Goal: Task Accomplishment & Management: Manage account settings

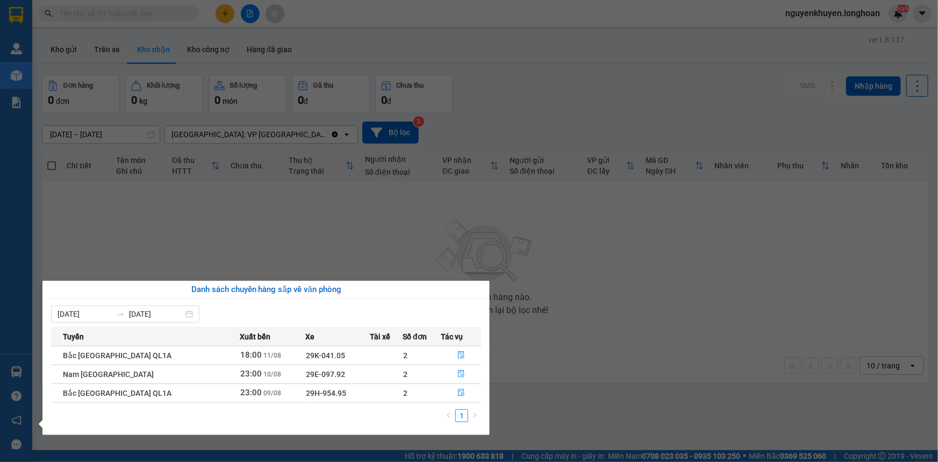
click at [313, 213] on section "Kết quả tìm kiếm ( 0 ) Bộ lọc No Data nguyenkhuyen.[PERSON_NAME] lý giao nhận m…" at bounding box center [469, 231] width 938 height 462
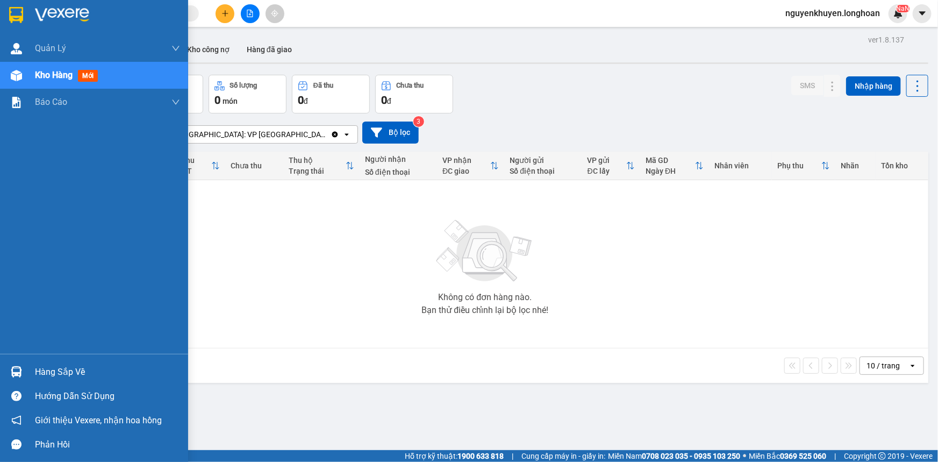
click at [71, 372] on div "Hàng sắp về" at bounding box center [107, 372] width 145 height 16
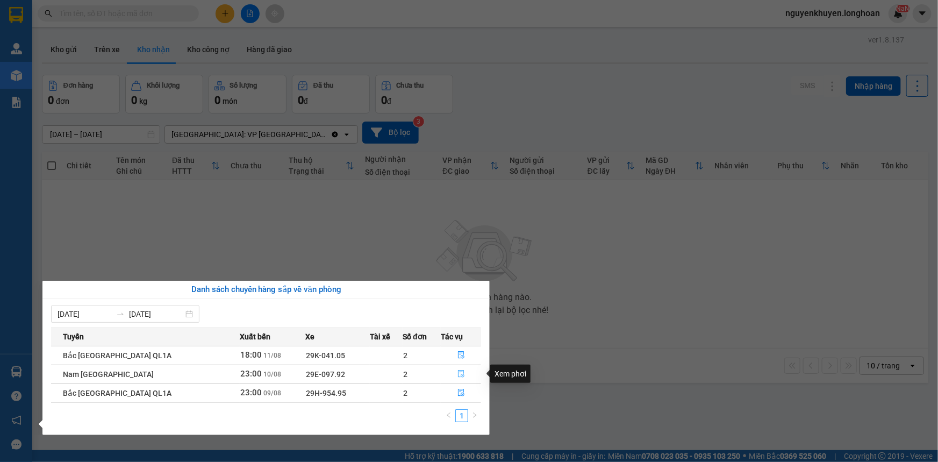
click at [457, 378] on button "button" at bounding box center [460, 374] width 39 height 17
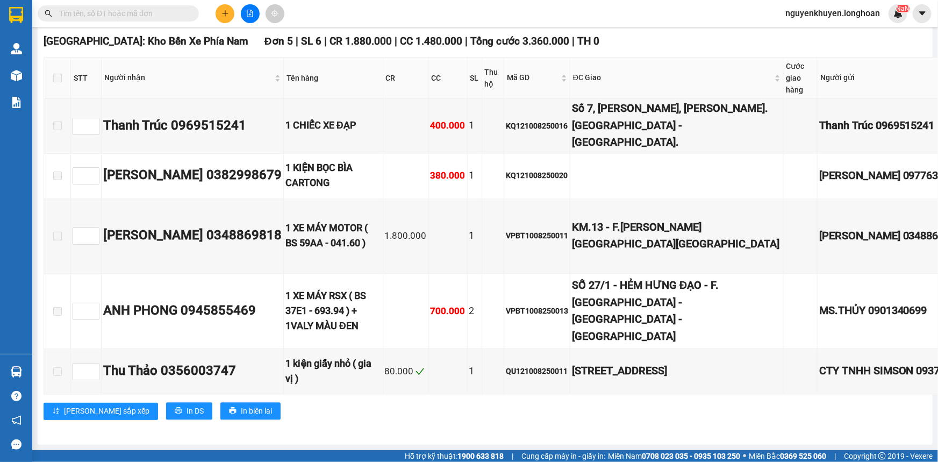
scroll to position [6841, 0]
checkbox input "true"
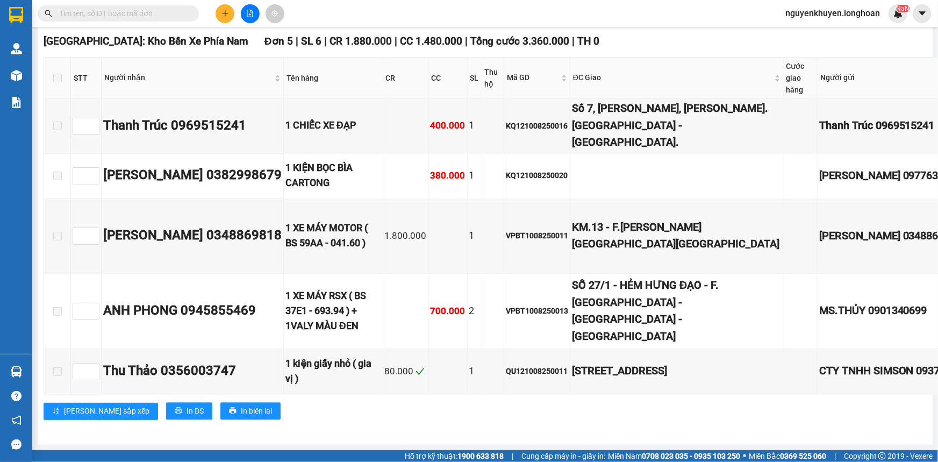
checkbox input "true"
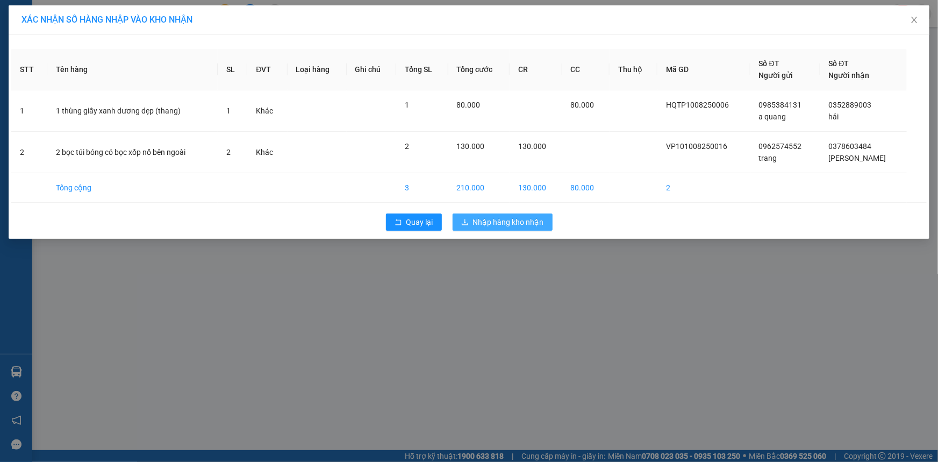
click at [515, 221] on span "Nhập hàng kho nhận" at bounding box center [508, 222] width 71 height 12
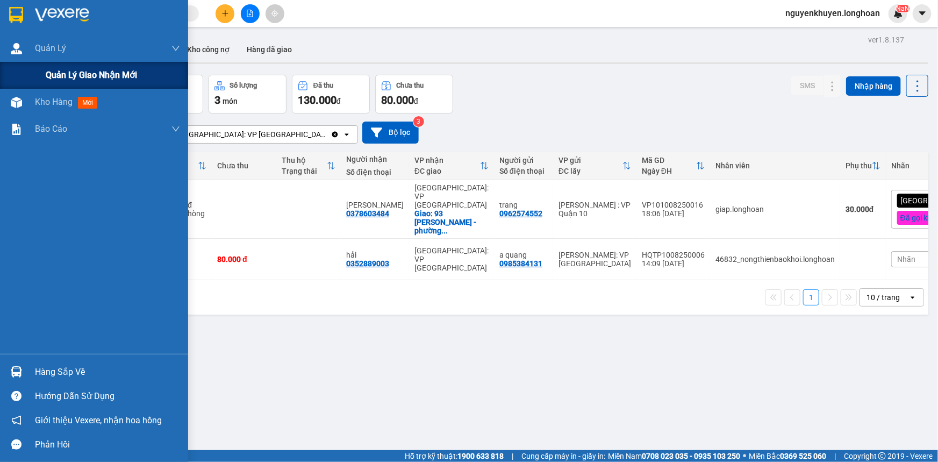
click at [61, 75] on span "Quản lý giao nhận mới" at bounding box center [91, 74] width 91 height 13
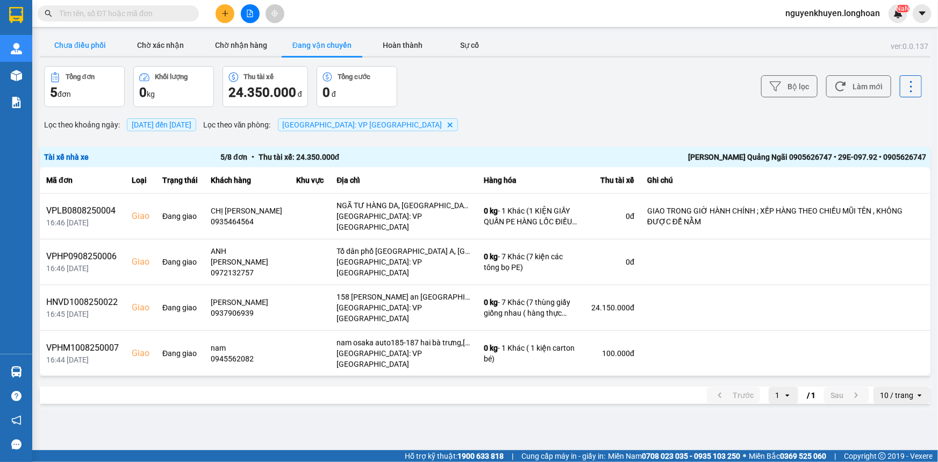
click at [79, 48] on button "Chưa điều phối" at bounding box center [80, 45] width 81 height 22
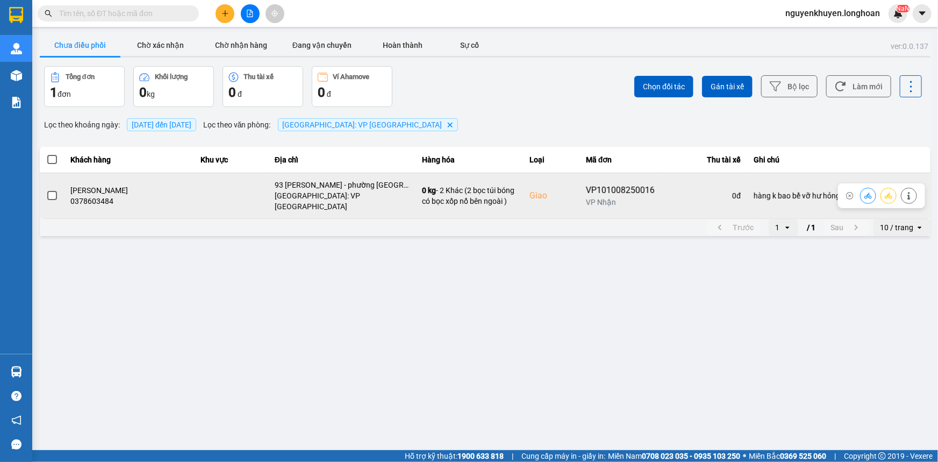
click at [51, 192] on span at bounding box center [52, 196] width 10 height 10
click at [46, 190] on input "checkbox" at bounding box center [46, 190] width 0 height 0
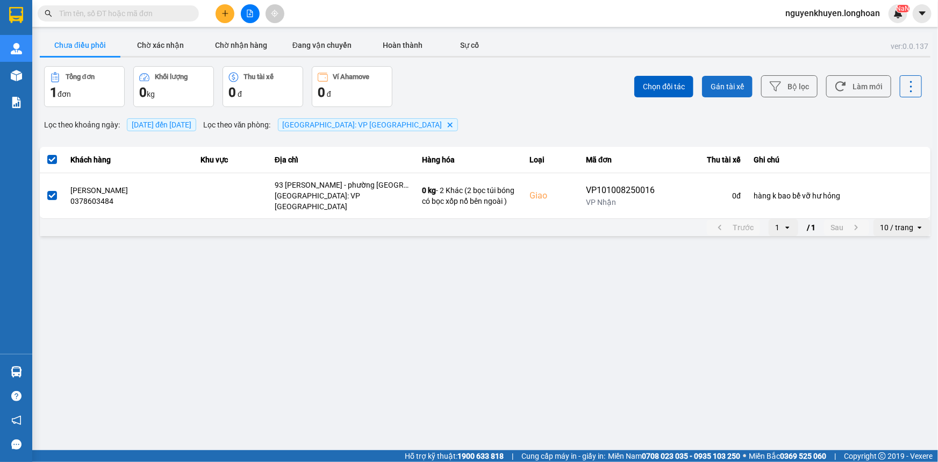
click at [716, 85] on span "Gán tài xế" at bounding box center [727, 86] width 33 height 11
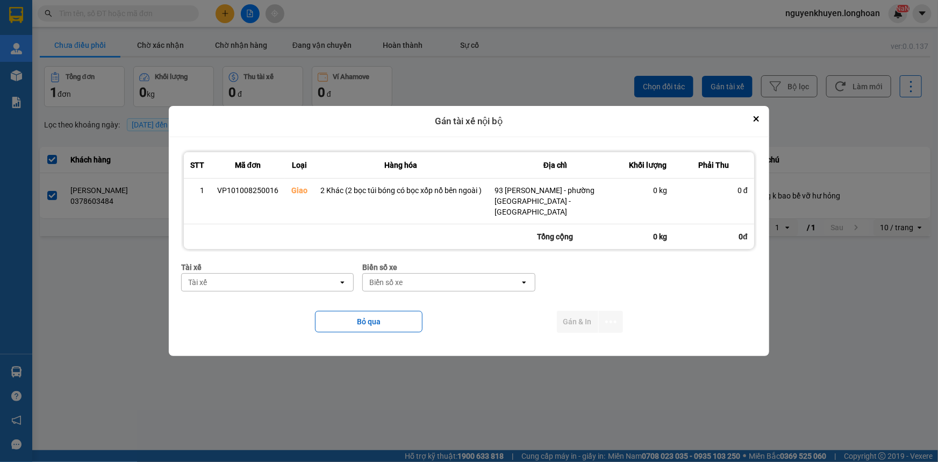
click at [276, 276] on div "Tài xế" at bounding box center [260, 282] width 156 height 17
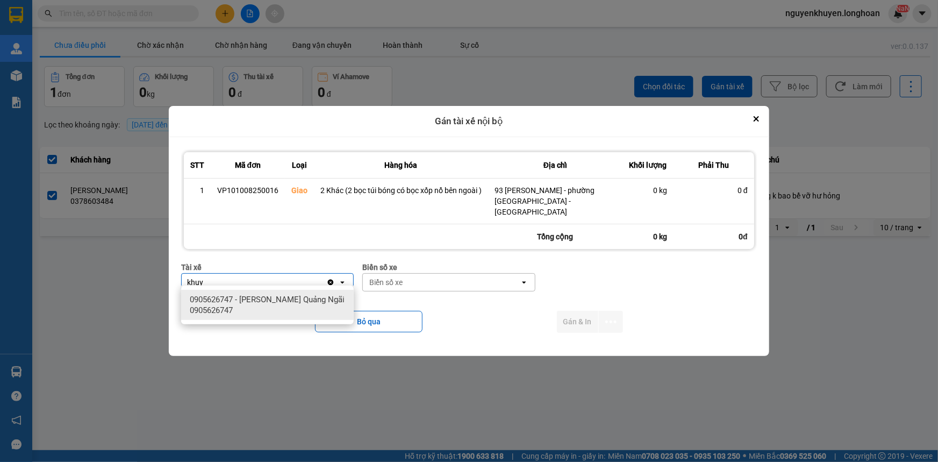
type input "khuy"
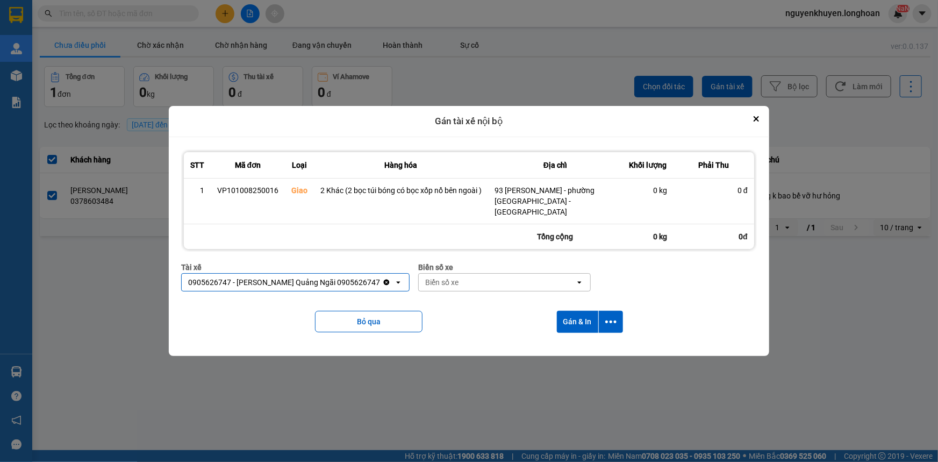
click at [501, 279] on div "Biển số xe" at bounding box center [497, 282] width 156 height 17
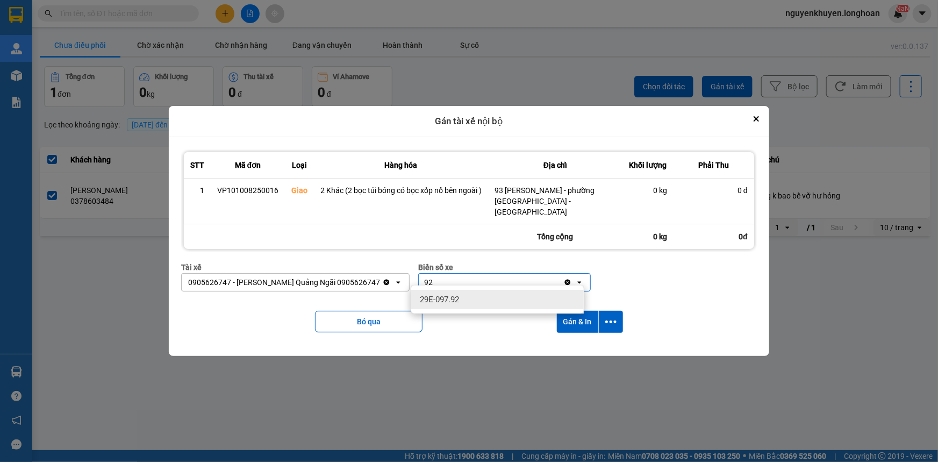
type input "92"
click at [468, 296] on div "29E-097.92" at bounding box center [497, 299] width 173 height 19
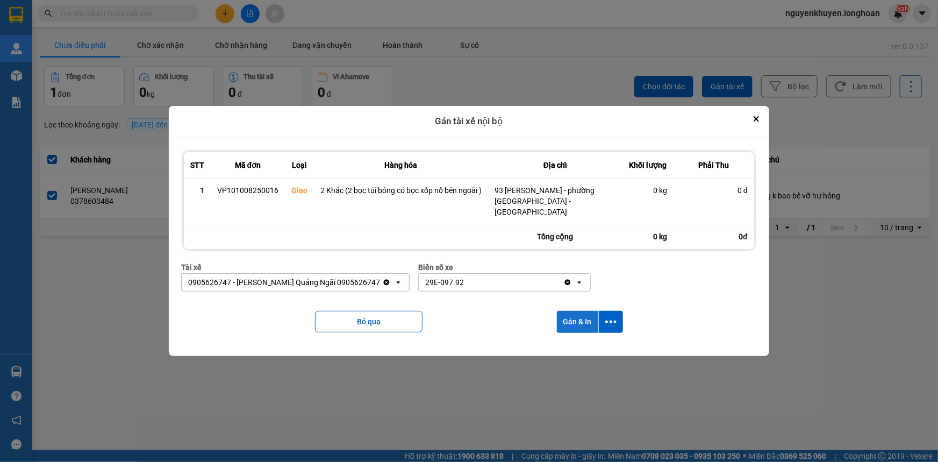
click at [576, 312] on button "Gán & In" at bounding box center [577, 322] width 41 height 22
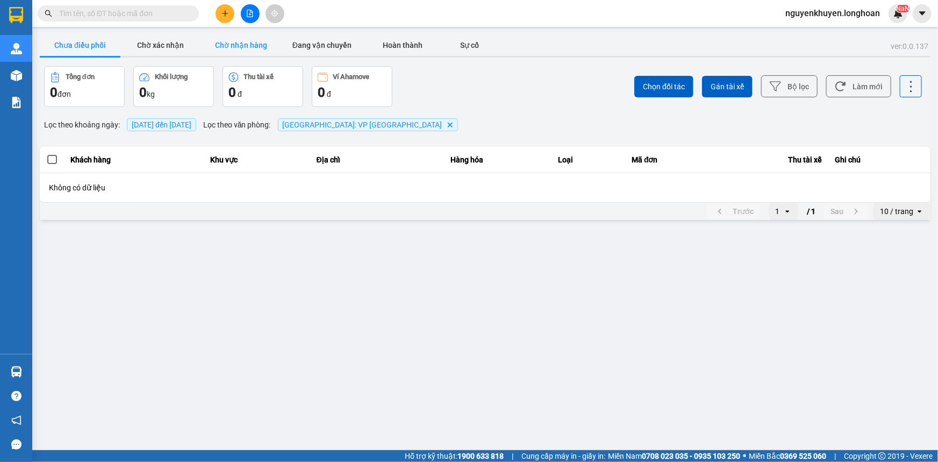
click at [243, 48] on button "Chờ nhận hàng" at bounding box center [241, 45] width 81 height 22
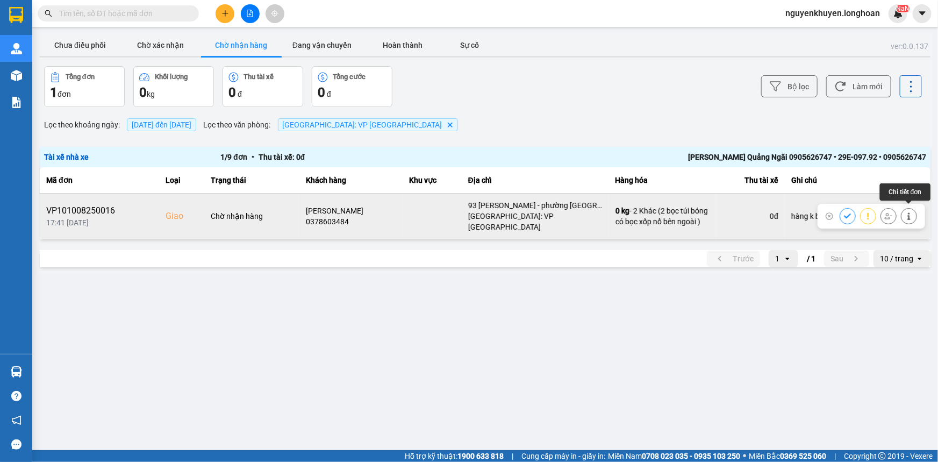
click at [907, 218] on button at bounding box center [908, 215] width 15 height 19
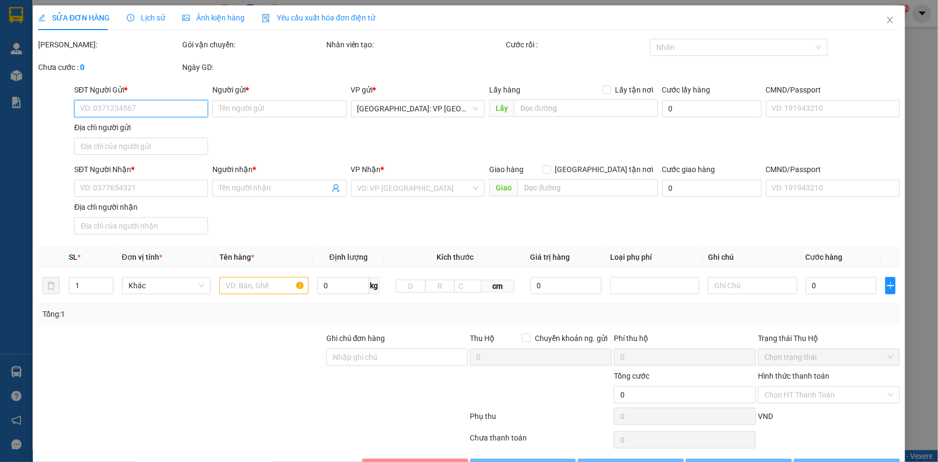
type input "0962574552"
type input "trang"
type input "0378603484"
type input "[PERSON_NAME]"
checkbox input "true"
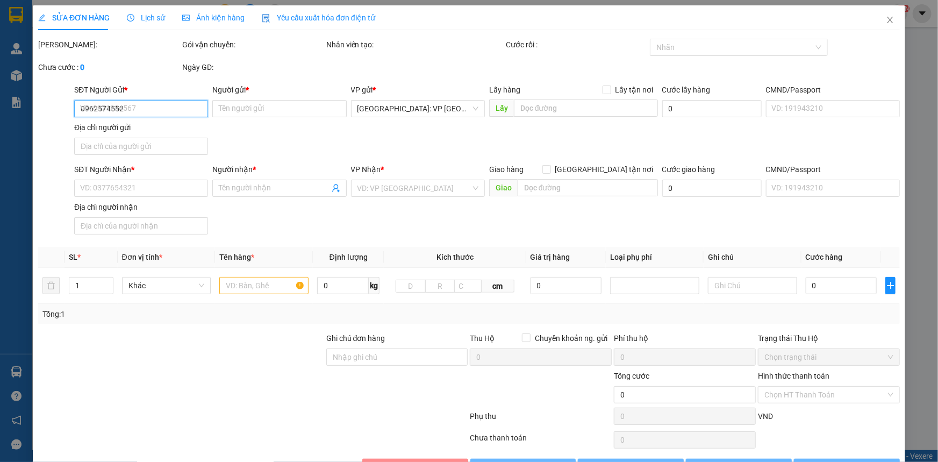
type input "93 [PERSON_NAME] - phường [GEOGRAPHIC_DATA] - [GEOGRAPHIC_DATA]"
type input "hàng k bao bể vỡ hư hỏng"
type input "130.000"
type input "30.000"
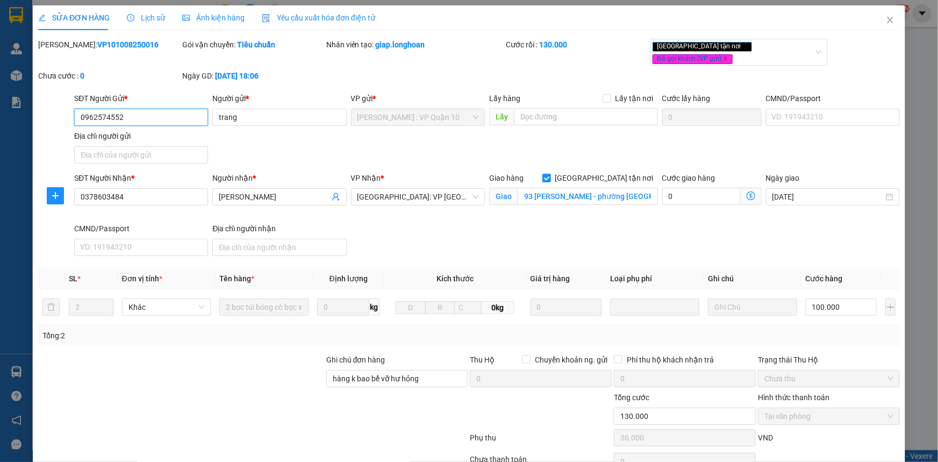
scroll to position [47, 0]
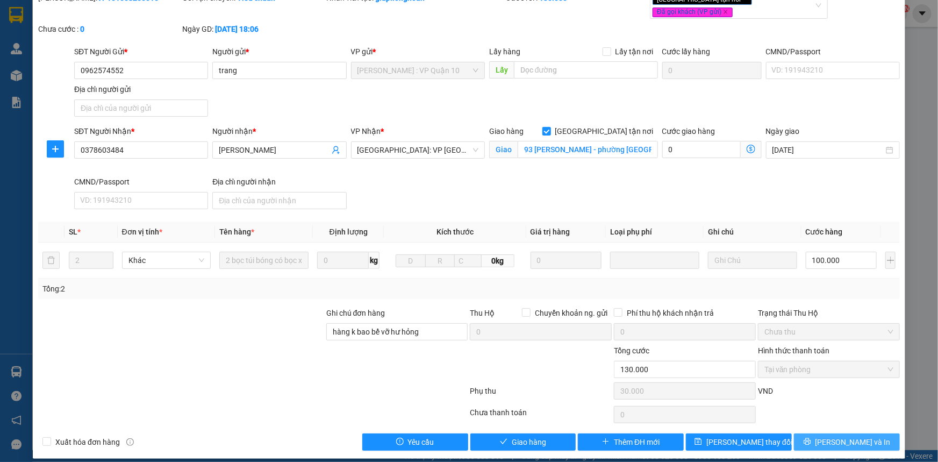
click at [835, 436] on span "[PERSON_NAME] và In" at bounding box center [852, 442] width 75 height 12
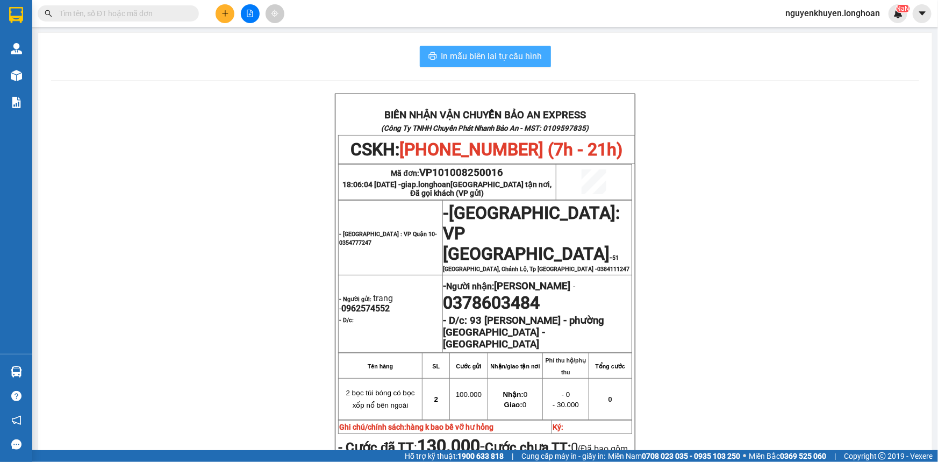
click at [433, 53] on button "In mẫu biên lai tự cấu hình" at bounding box center [485, 57] width 131 height 22
click at [474, 56] on span "In mẫu biên lai tự cấu hình" at bounding box center [491, 55] width 101 height 13
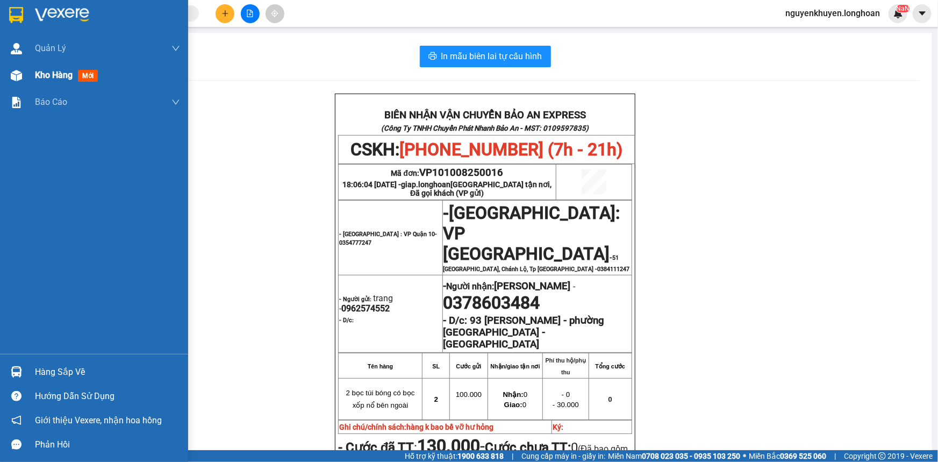
click at [64, 73] on span "Kho hàng" at bounding box center [54, 75] width 38 height 10
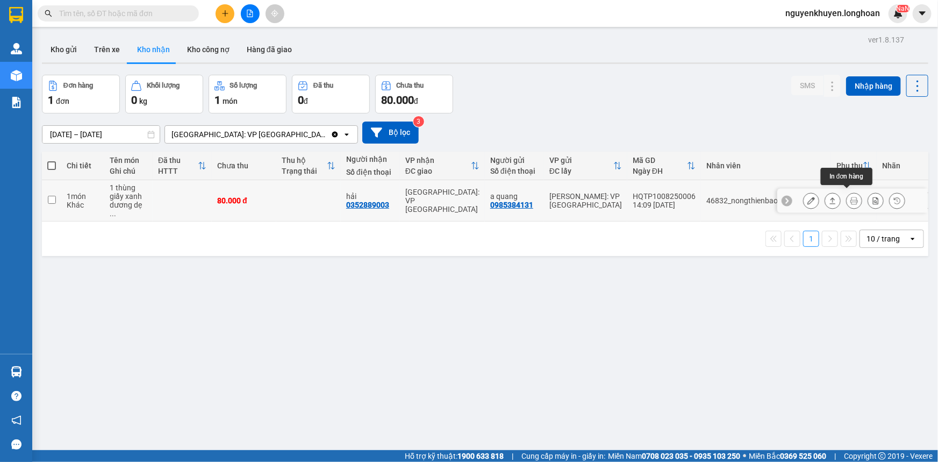
click at [850, 197] on icon at bounding box center [854, 201] width 8 height 8
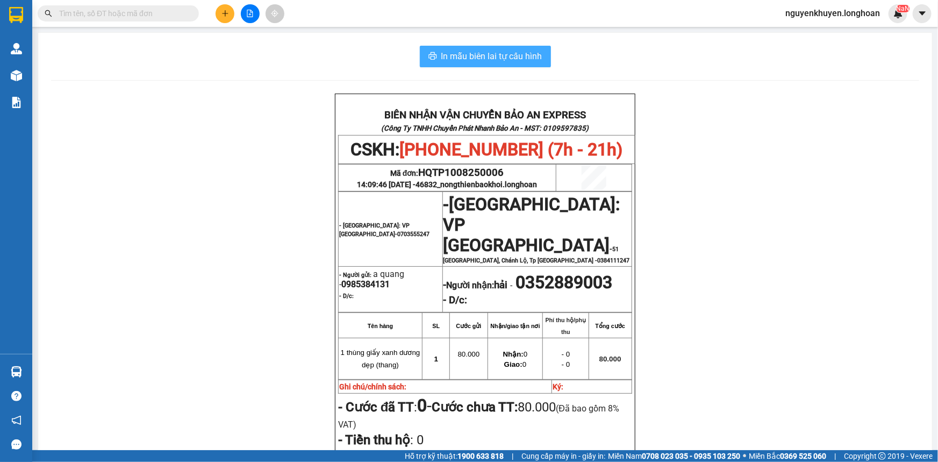
click at [464, 60] on span "In mẫu biên lai tự cấu hình" at bounding box center [491, 55] width 101 height 13
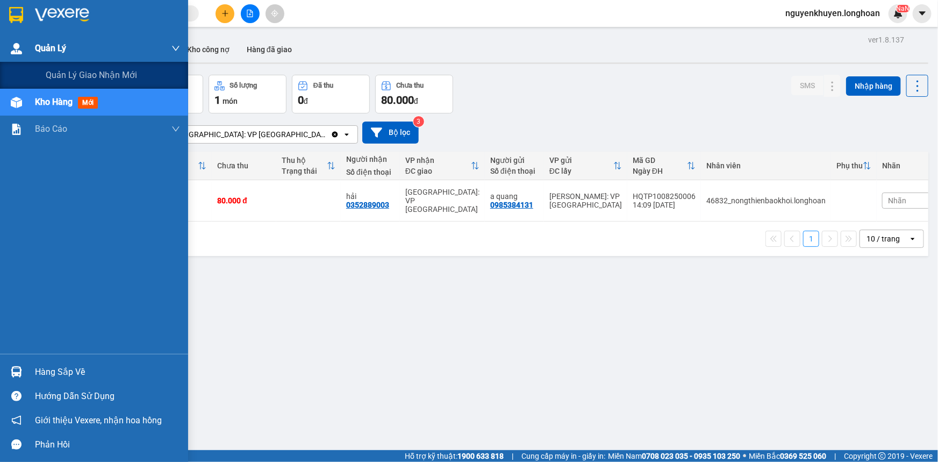
click at [51, 42] on span "Quản Lý" at bounding box center [50, 47] width 31 height 13
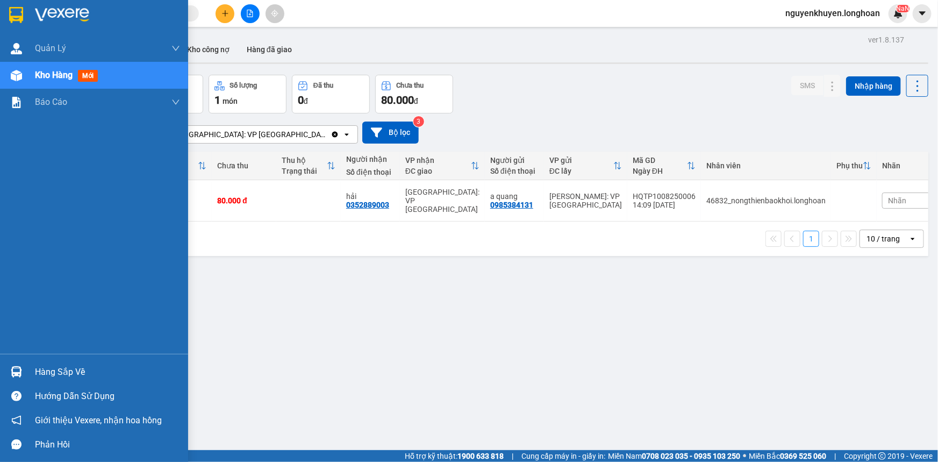
click at [15, 16] on img at bounding box center [16, 15] width 14 height 16
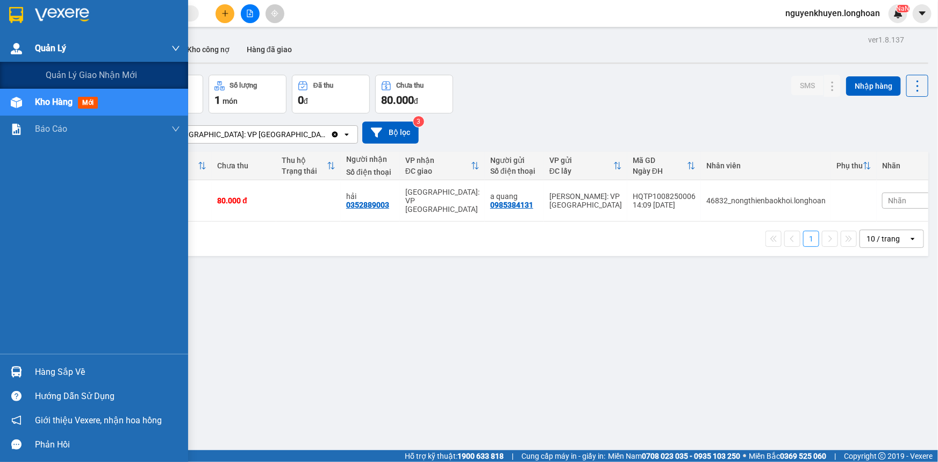
click at [16, 45] on img at bounding box center [16, 48] width 11 height 11
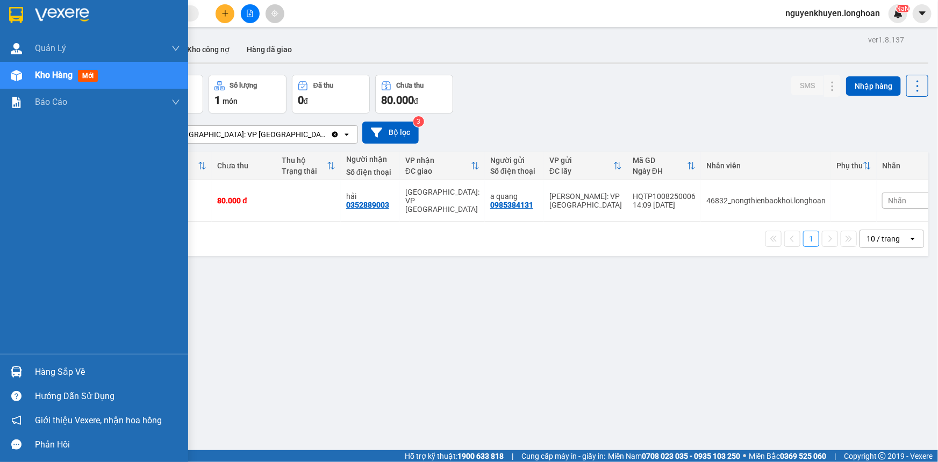
click at [65, 369] on div "Hàng sắp về" at bounding box center [107, 372] width 145 height 16
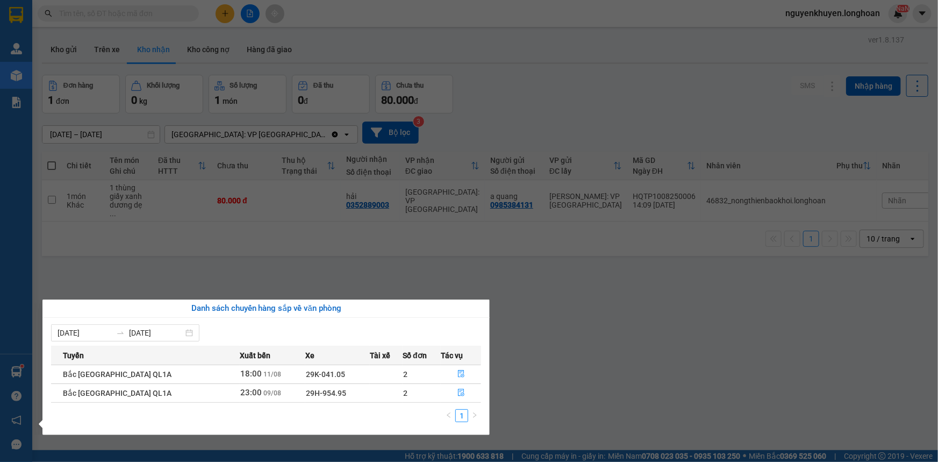
click at [214, 330] on div "[DATE] [DATE]" at bounding box center [266, 332] width 430 height 17
click at [453, 239] on section "Kết quả tìm kiếm ( 0 ) Bộ lọc No Data nguyenkhuyen.[PERSON_NAME] lý giao nhận m…" at bounding box center [469, 231] width 938 height 462
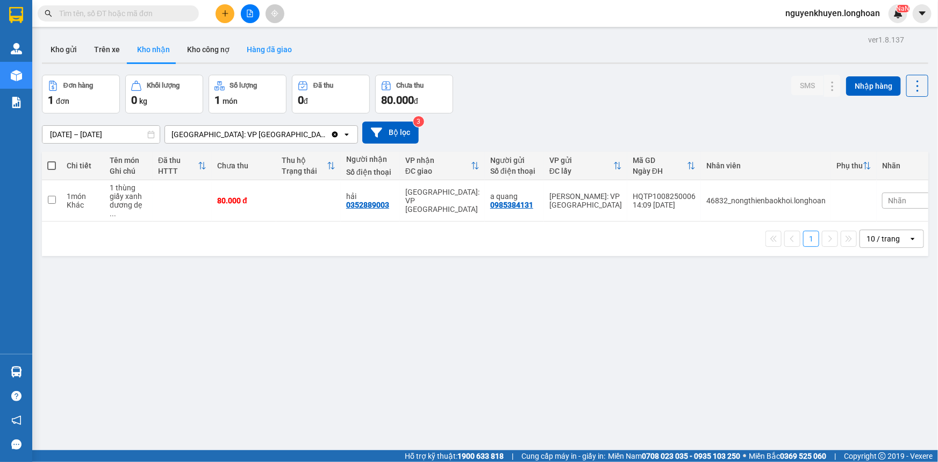
click at [259, 49] on button "Hàng đã giao" at bounding box center [269, 50] width 62 height 26
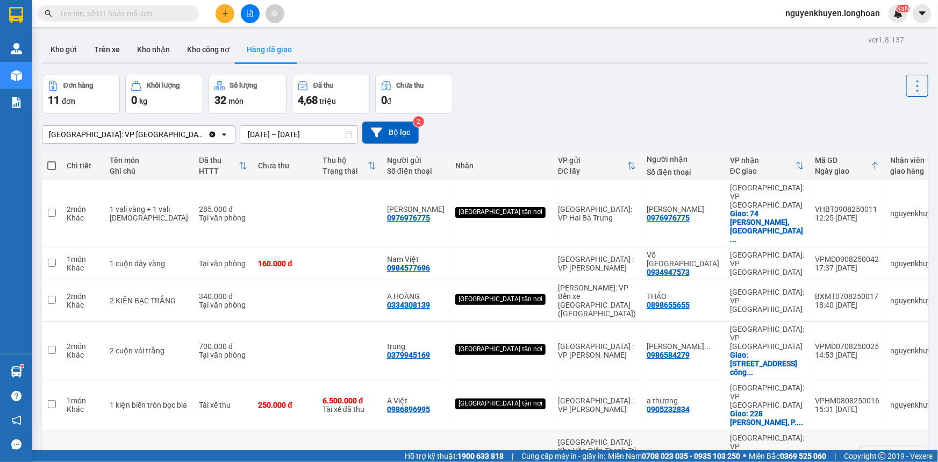
click at [52, 454] on input "checkbox" at bounding box center [52, 458] width 8 height 8
checkbox input "true"
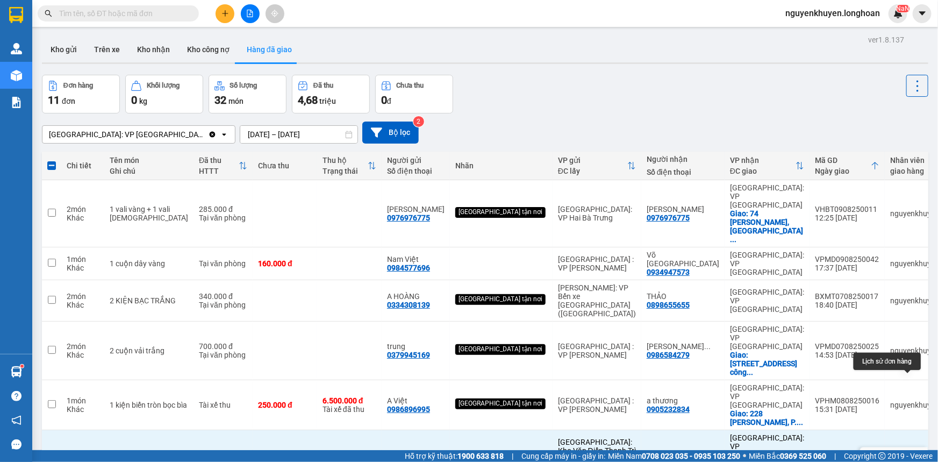
click at [912, 455] on icon at bounding box center [916, 459] width 8 height 8
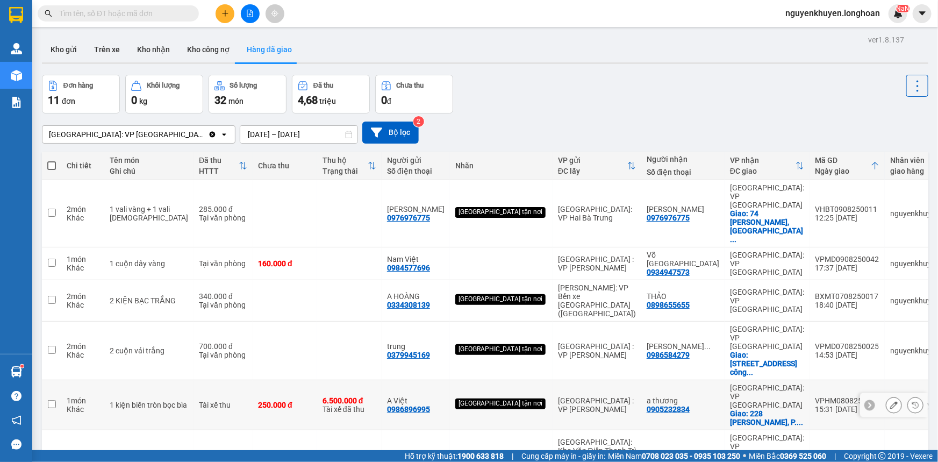
click at [52, 400] on input "checkbox" at bounding box center [52, 404] width 8 height 8
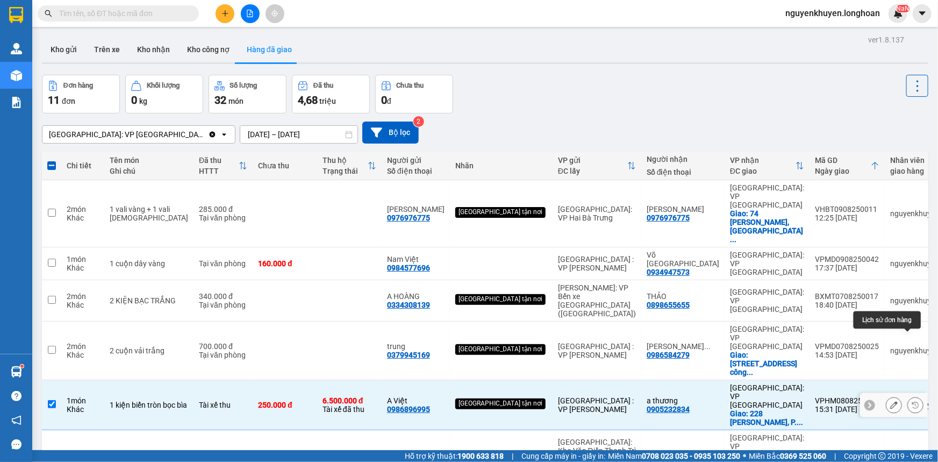
click at [912, 401] on icon at bounding box center [916, 405] width 8 height 8
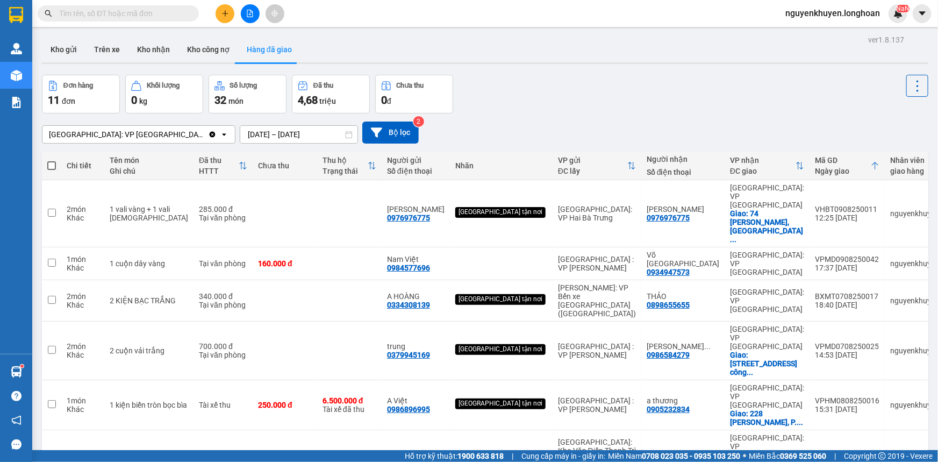
click at [50, 259] on input "checkbox" at bounding box center [52, 263] width 8 height 8
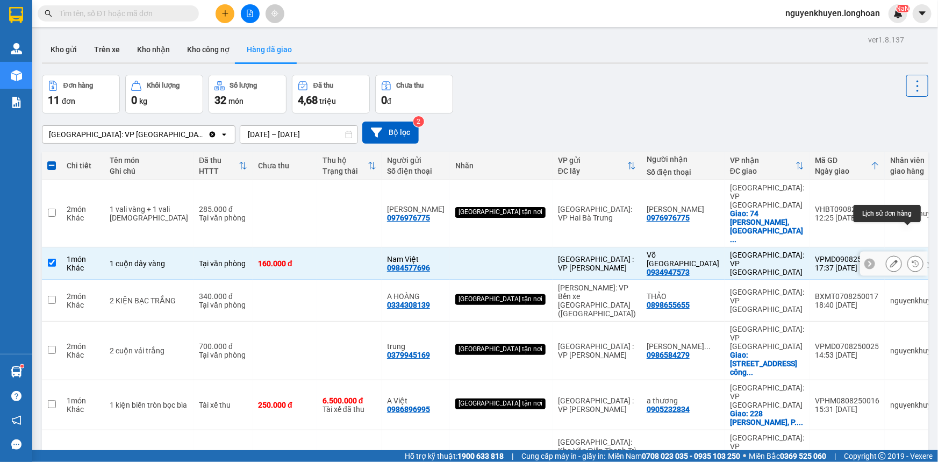
click at [912, 260] on icon at bounding box center [916, 264] width 8 height 8
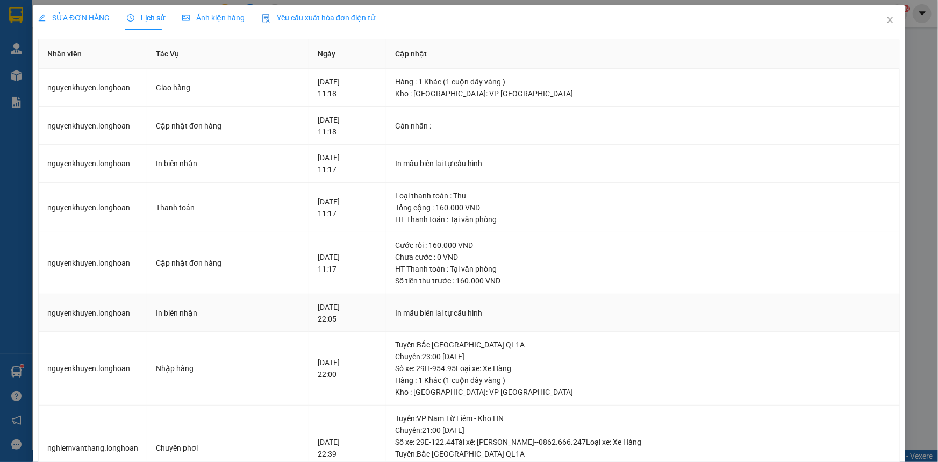
click at [377, 311] on div "[DATE] 22:05" at bounding box center [348, 313] width 60 height 24
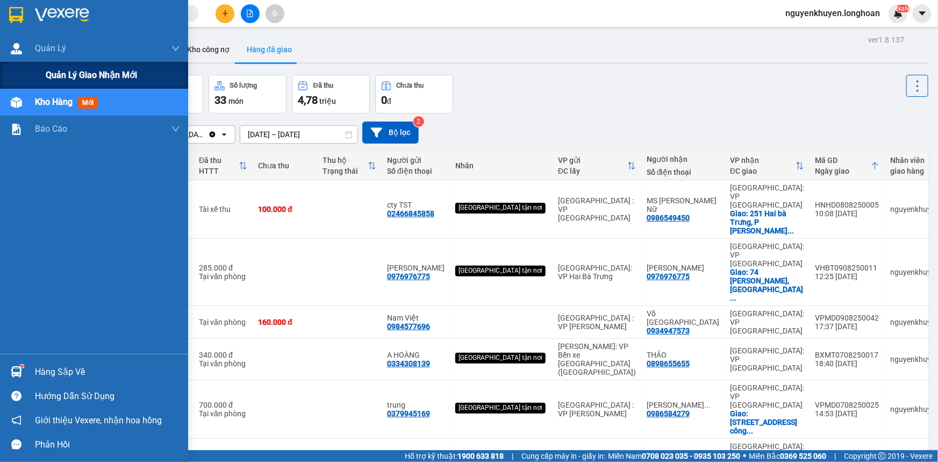
click at [95, 77] on span "Quản lý giao nhận mới" at bounding box center [91, 74] width 91 height 13
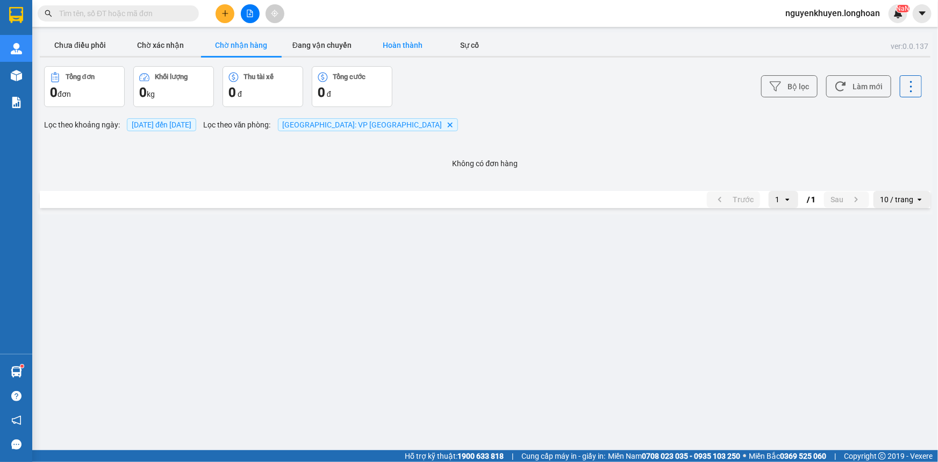
click at [398, 46] on button "Hoàn thành" at bounding box center [402, 45] width 81 height 22
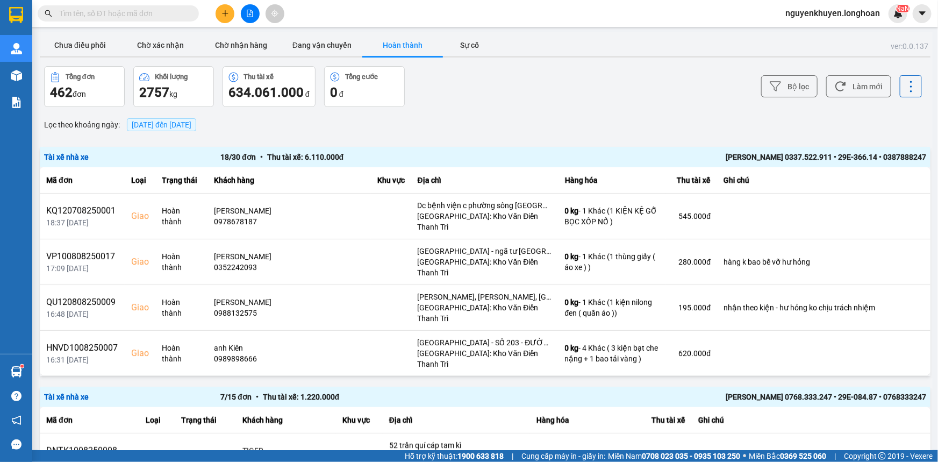
click at [191, 128] on span "[DATE] đến [DATE]" at bounding box center [162, 124] width 60 height 9
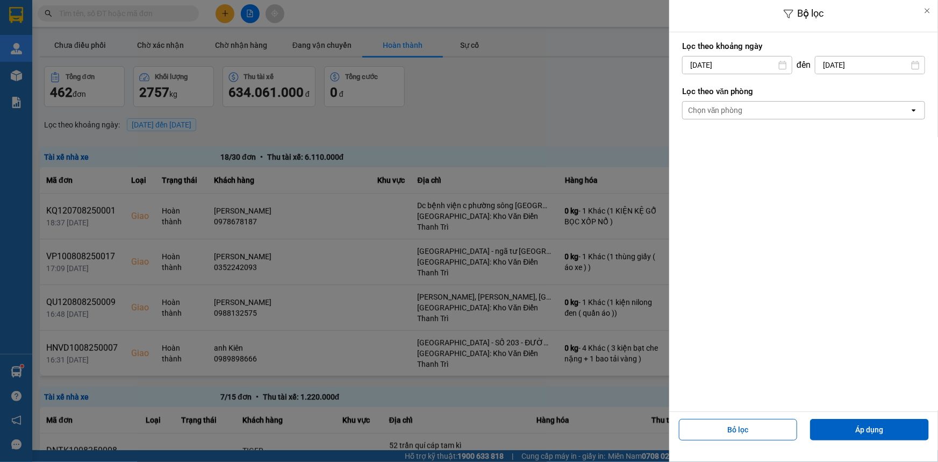
click at [737, 110] on div "Chọn văn phòng" at bounding box center [715, 110] width 55 height 11
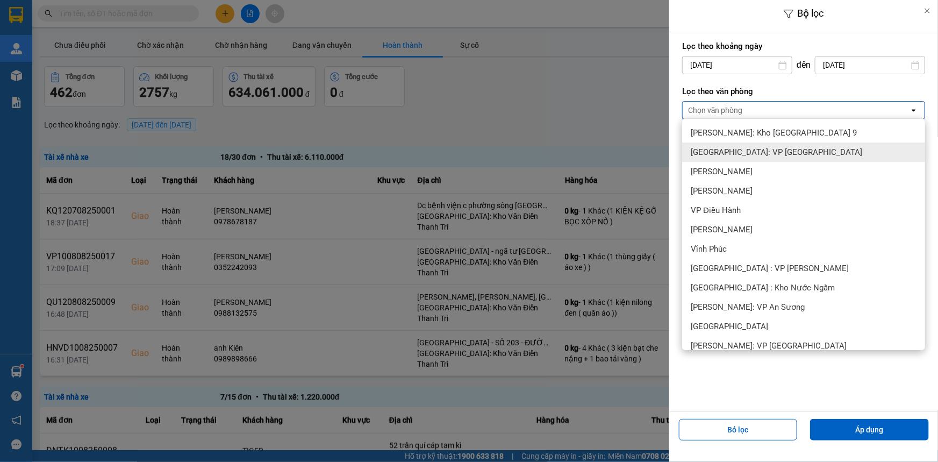
click at [747, 155] on span "[GEOGRAPHIC_DATA]: VP [GEOGRAPHIC_DATA]" at bounding box center [776, 152] width 171 height 11
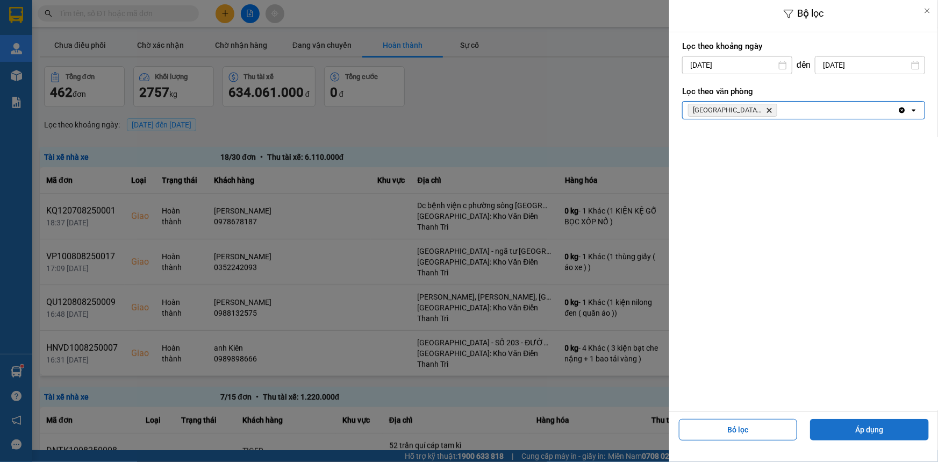
click at [883, 430] on button "Áp dụng" at bounding box center [869, 430] width 119 height 22
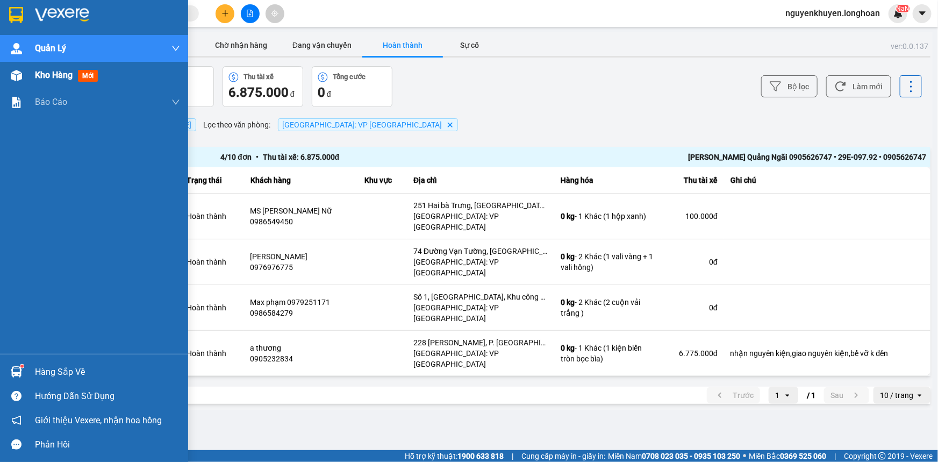
click at [64, 79] on span "Kho hàng" at bounding box center [54, 75] width 38 height 10
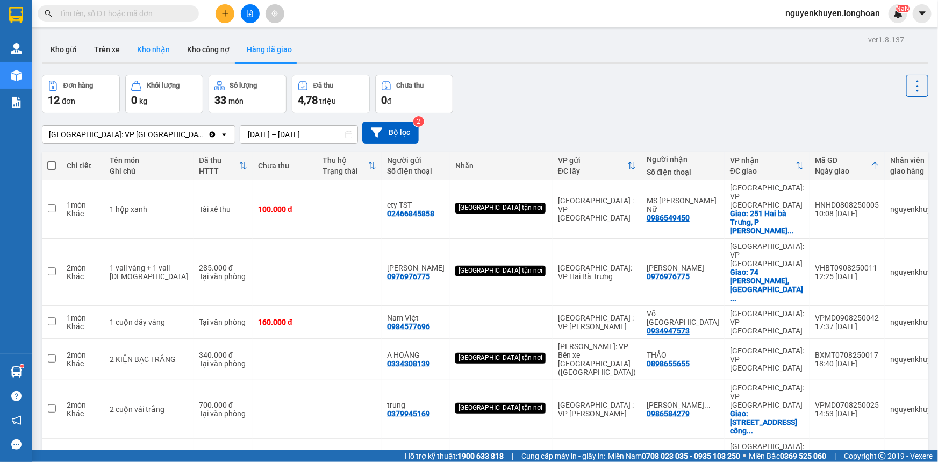
click at [154, 54] on button "Kho nhận" at bounding box center [153, 50] width 50 height 26
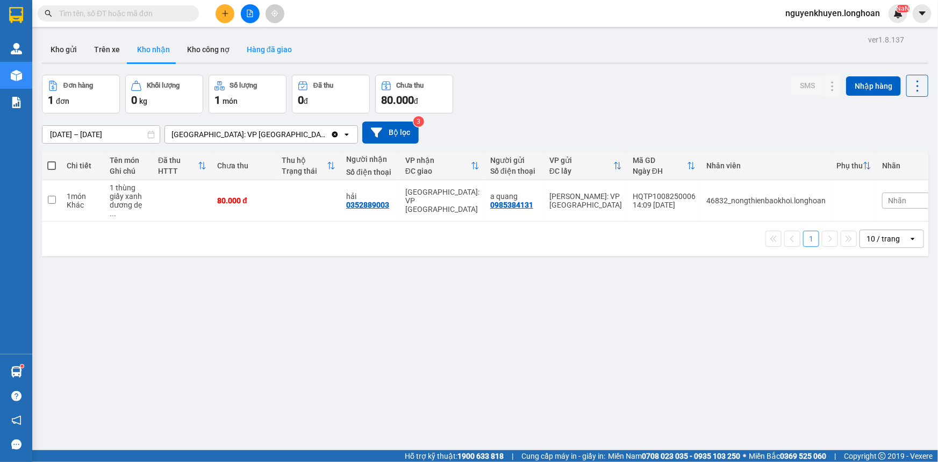
click at [253, 51] on button "Hàng đã giao" at bounding box center [269, 50] width 62 height 26
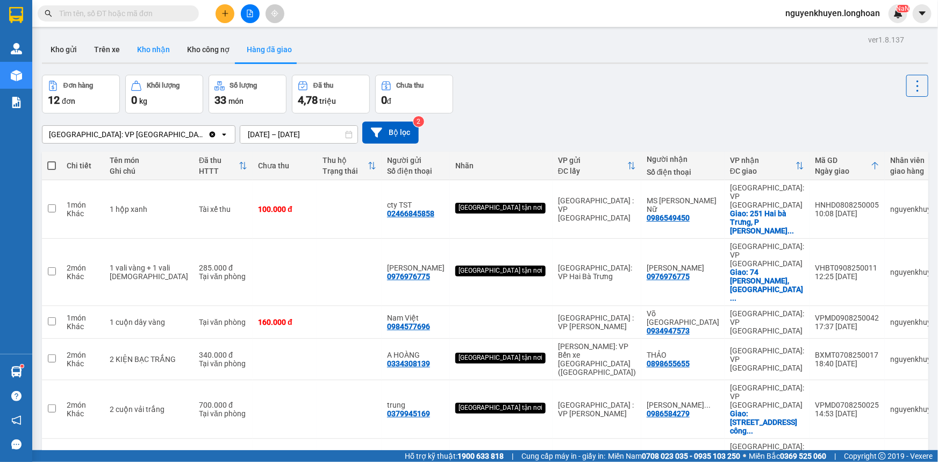
click at [151, 48] on button "Kho nhận" at bounding box center [153, 50] width 50 height 26
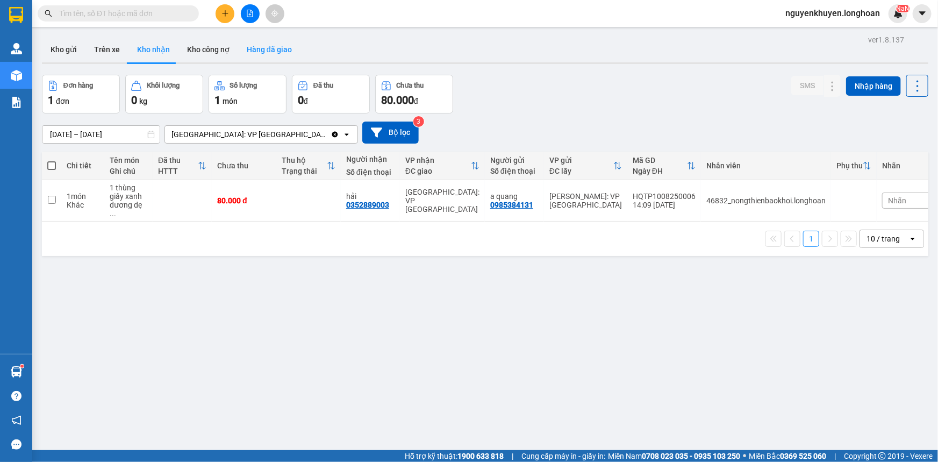
click at [257, 52] on button "Hàng đã giao" at bounding box center [269, 50] width 62 height 26
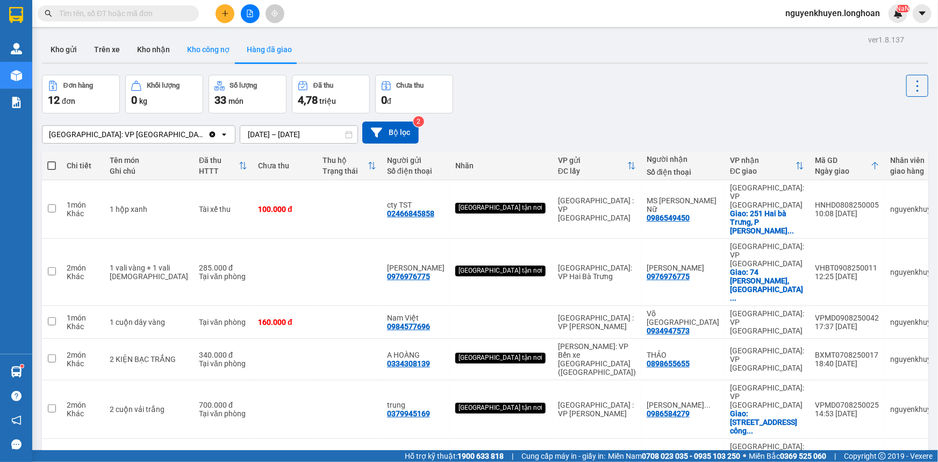
click at [199, 53] on button "Kho công nợ" at bounding box center [208, 50] width 60 height 26
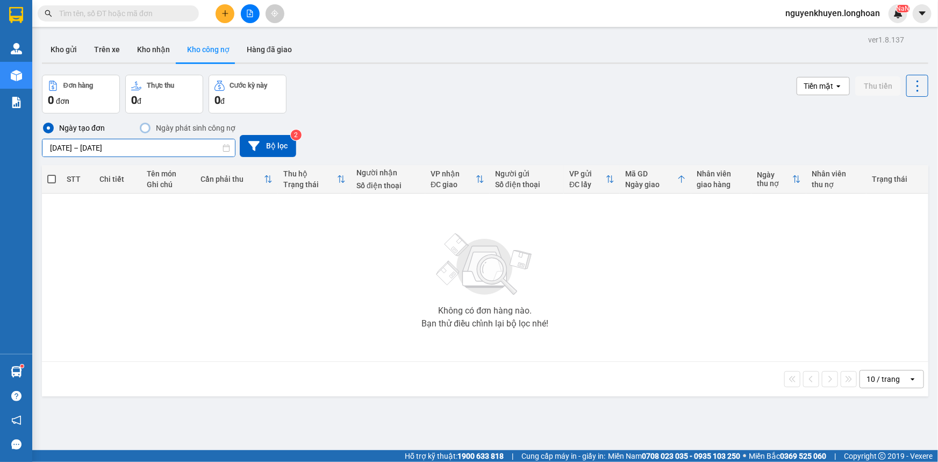
click at [143, 149] on input "[DATE] – [DATE]" at bounding box center [138, 147] width 192 height 17
click at [557, 78] on div "Đơn hàng 0 đơn Thực thu 0 đ Cước kỳ này 0 đ Tiền mặt open Thu tiền" at bounding box center [485, 94] width 886 height 39
click at [255, 47] on button "Hàng đã giao" at bounding box center [269, 50] width 62 height 26
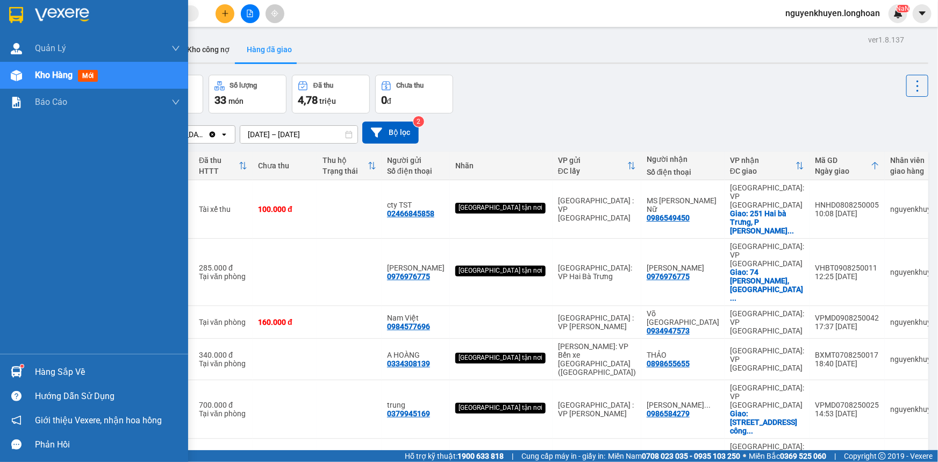
click at [35, 368] on div "Hàng sắp về" at bounding box center [107, 372] width 145 height 16
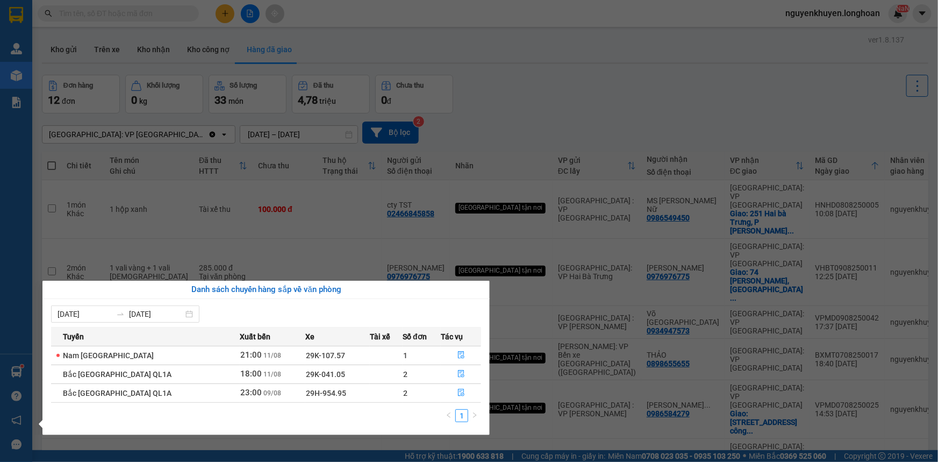
click at [529, 56] on section "Kết quả tìm kiếm ( 0 ) Bộ lọc No Data nguyenkhuyen.[PERSON_NAME] lý giao nhận m…" at bounding box center [469, 231] width 938 height 462
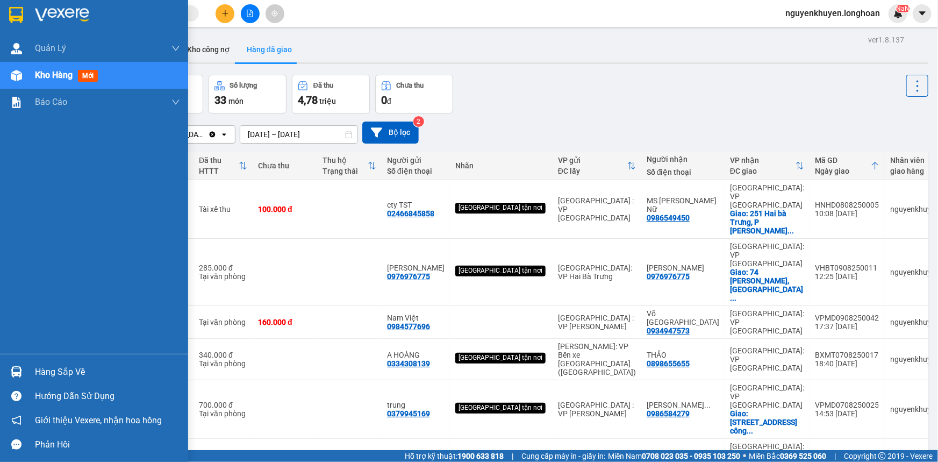
click at [65, 372] on div "Hàng sắp về" at bounding box center [107, 372] width 145 height 16
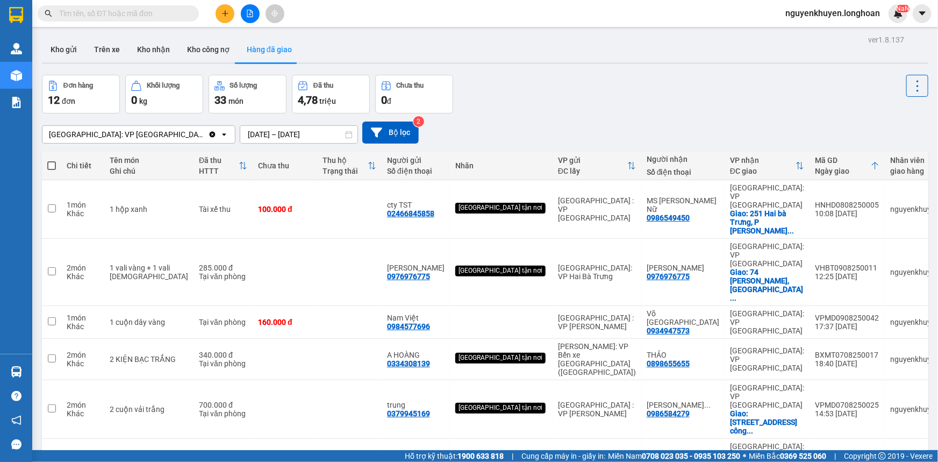
click at [534, 59] on section "Kết quả tìm kiếm ( 0 ) Bộ lọc No Data nguyenkhuyen.[PERSON_NAME] lý giao nhận m…" at bounding box center [469, 231] width 938 height 462
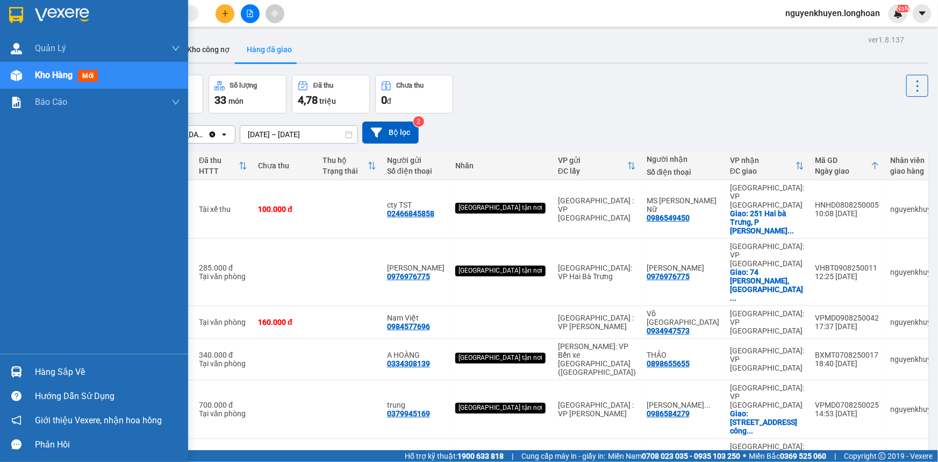
click at [22, 16] on img at bounding box center [16, 15] width 14 height 16
click at [15, 18] on img at bounding box center [16, 15] width 14 height 16
click at [58, 79] on span "Kho hàng" at bounding box center [54, 75] width 38 height 10
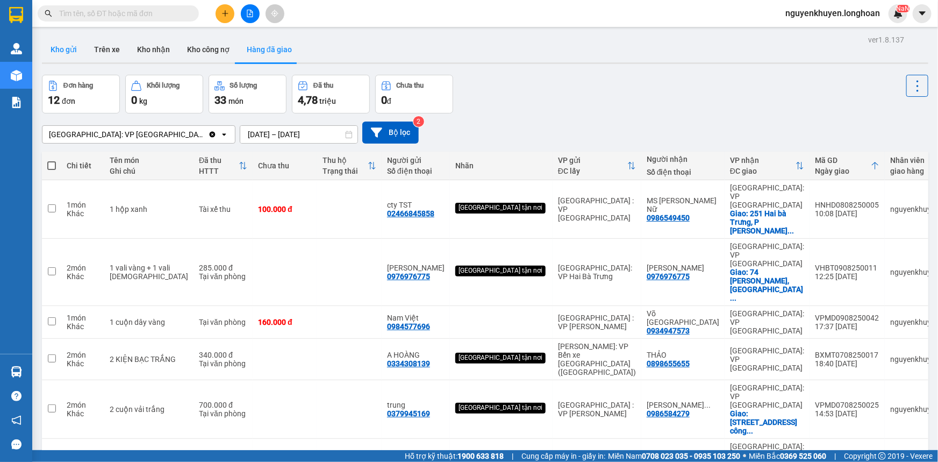
click at [63, 49] on button "Kho gửi" at bounding box center [64, 50] width 44 height 26
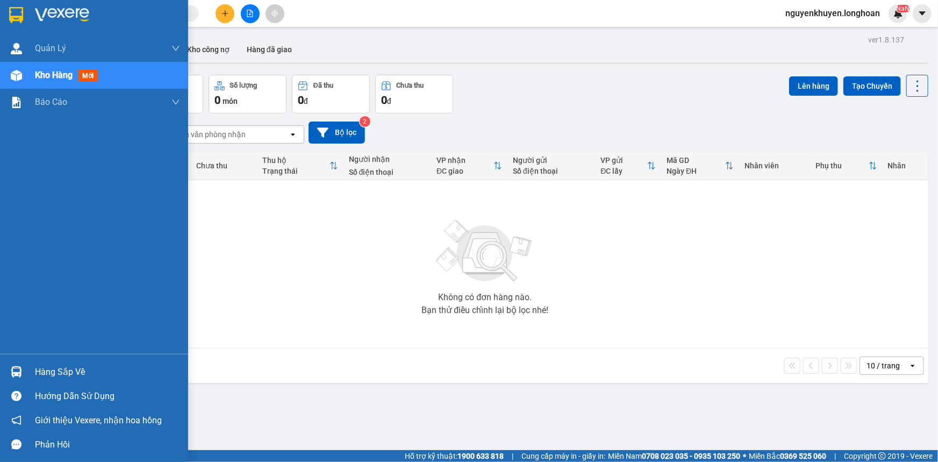
click at [52, 74] on span "Kho hàng" at bounding box center [54, 75] width 38 height 10
click at [64, 78] on button "Đơn hàng 0 đơn" at bounding box center [81, 94] width 78 height 39
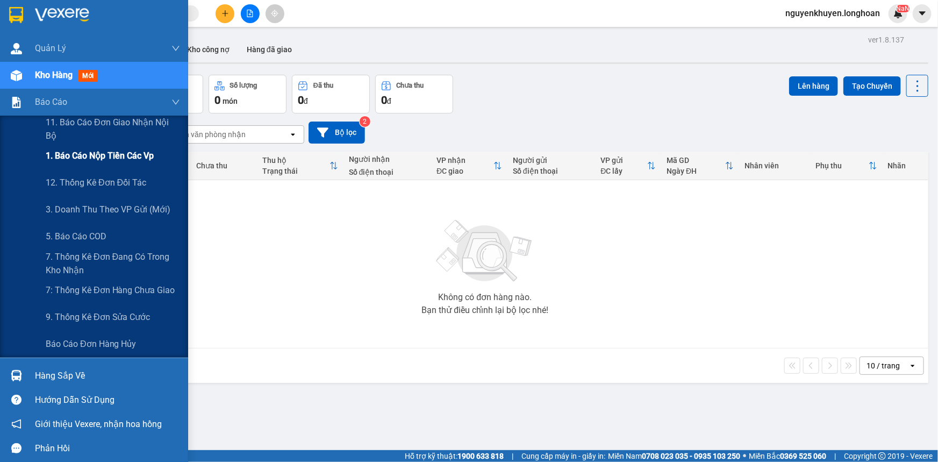
click at [75, 157] on span "1. Báo cáo nộp tiền các vp" at bounding box center [100, 155] width 108 height 13
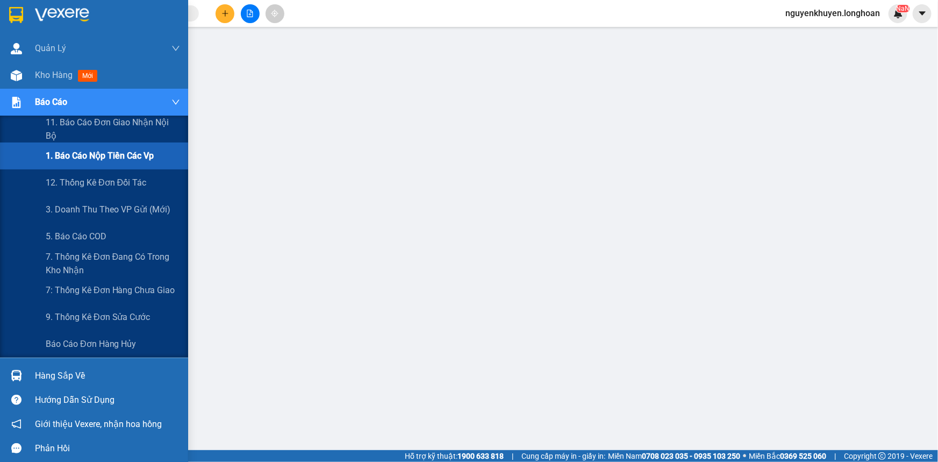
click at [48, 103] on span "Báo cáo" at bounding box center [51, 101] width 32 height 13
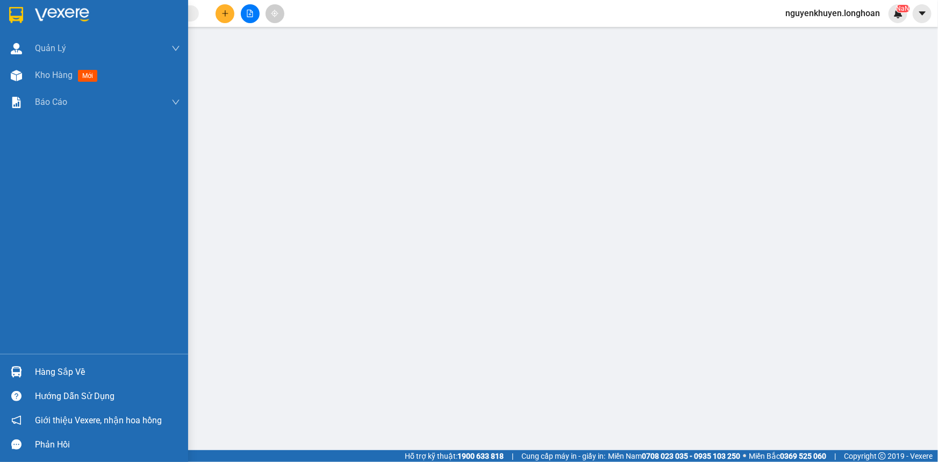
click at [54, 375] on div "Hàng sắp về" at bounding box center [107, 372] width 145 height 16
